Goal: Find specific page/section

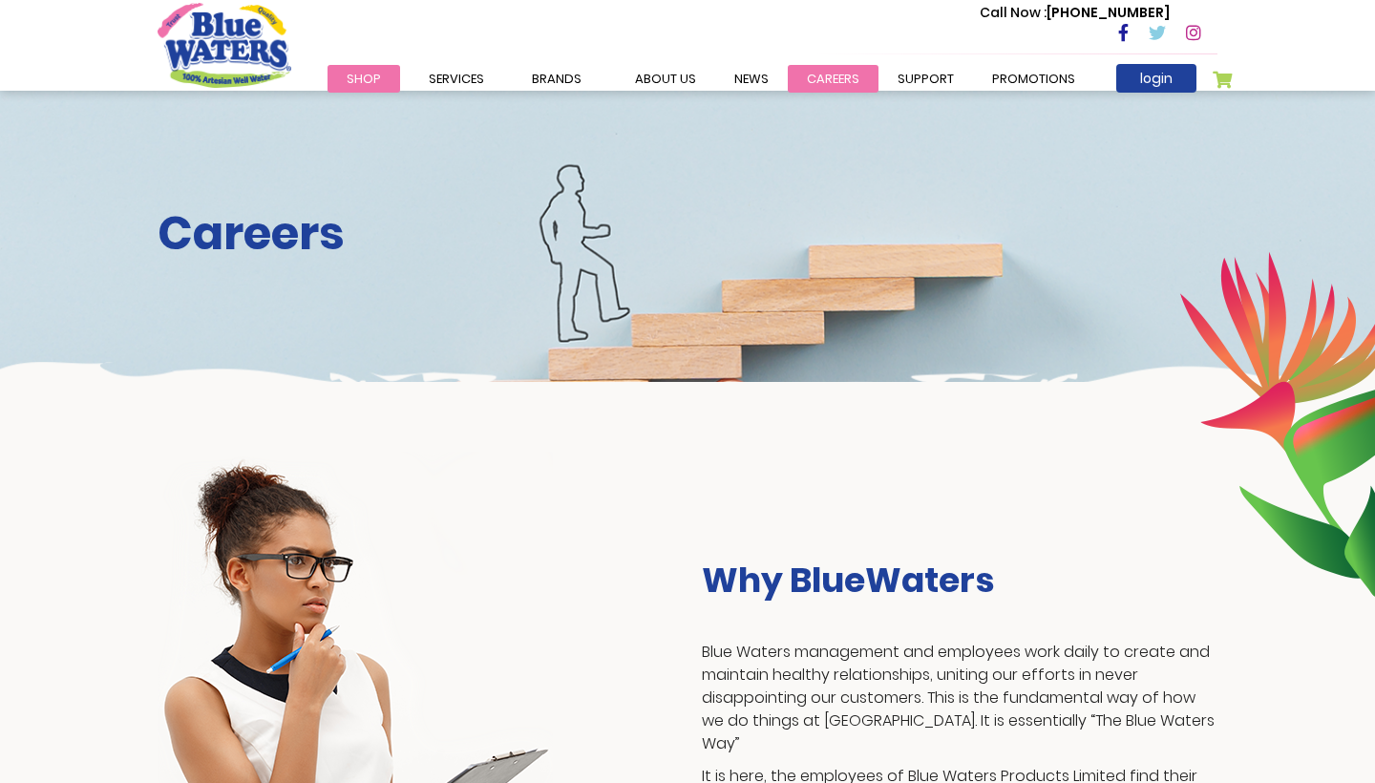
click at [833, 68] on link "careers" at bounding box center [833, 79] width 91 height 28
click at [834, 68] on link "careers" at bounding box center [833, 79] width 91 height 28
click at [806, 88] on link "careers" at bounding box center [833, 79] width 91 height 28
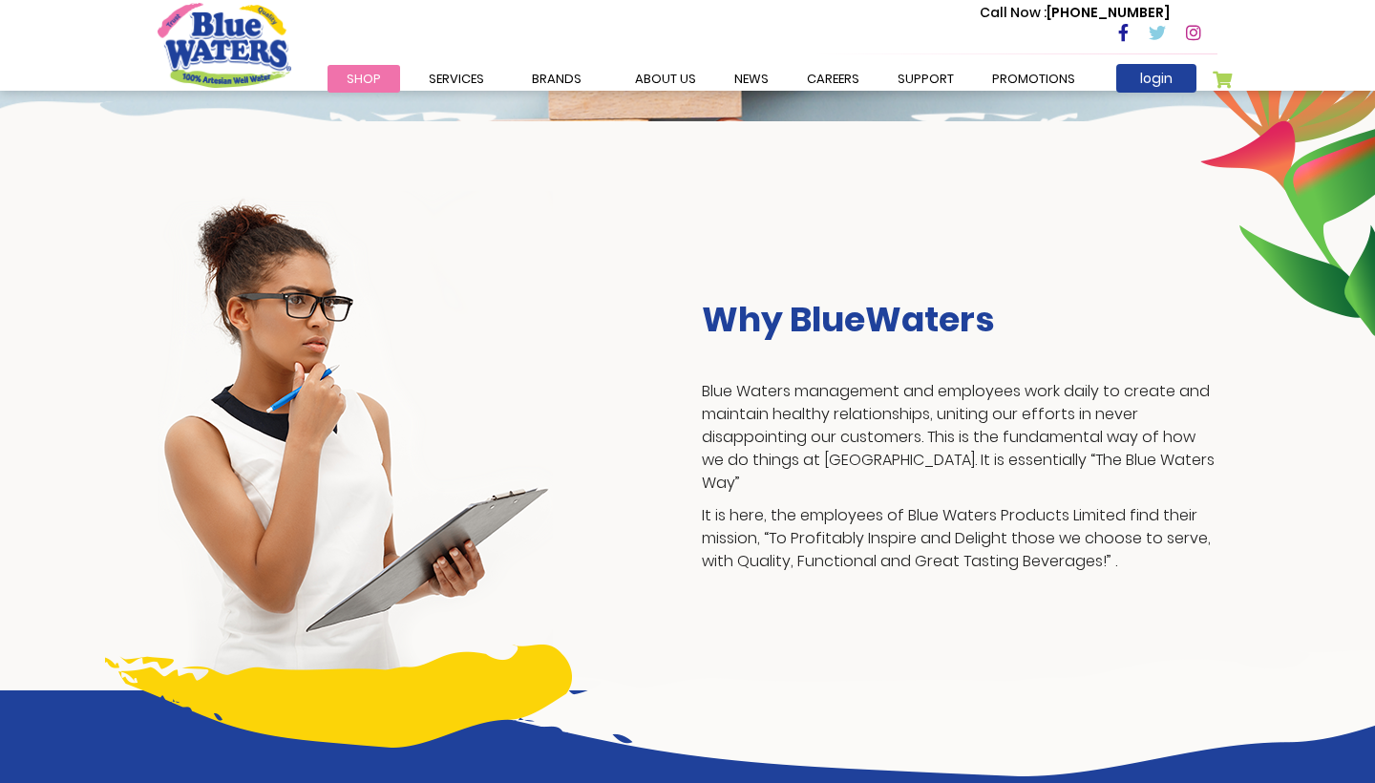
scroll to position [184, 0]
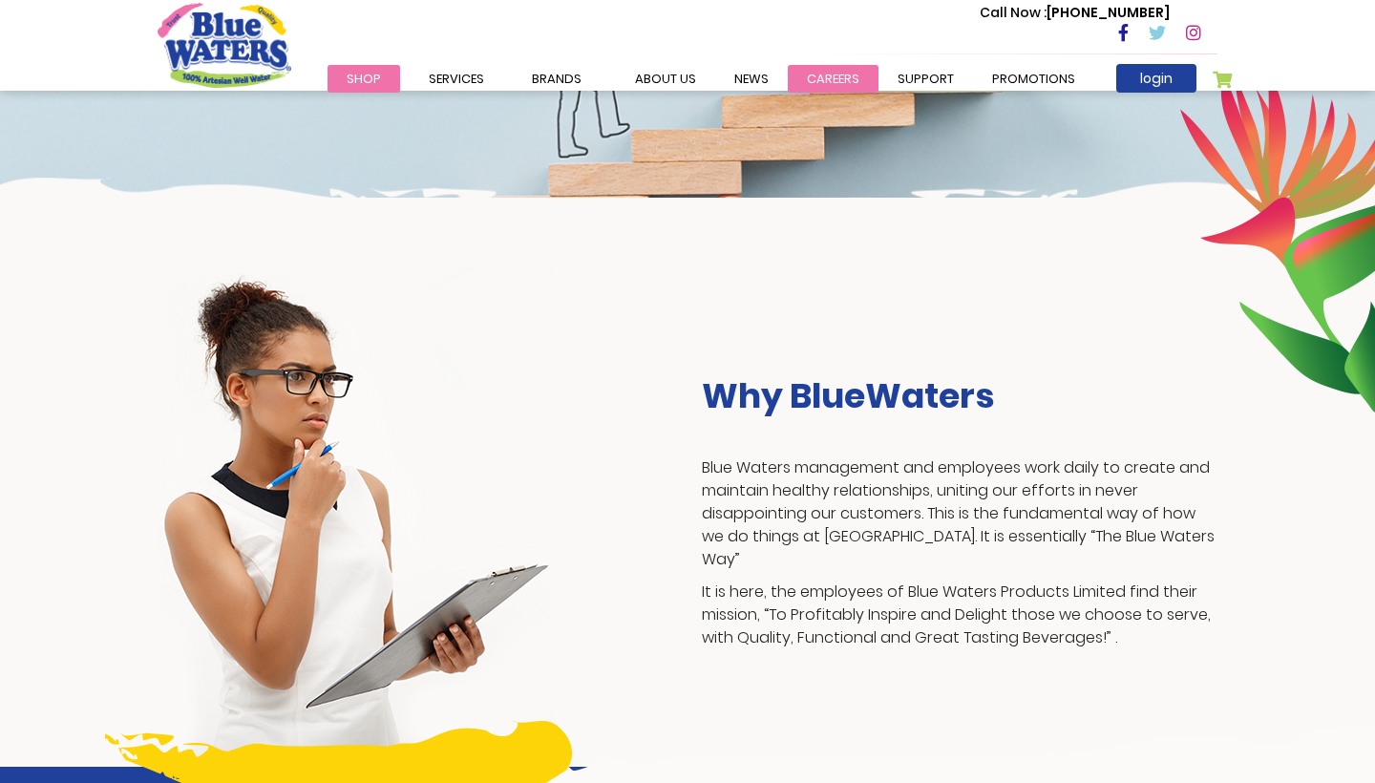
click at [817, 71] on link "careers" at bounding box center [833, 79] width 91 height 28
